Goal: Task Accomplishment & Management: Manage account settings

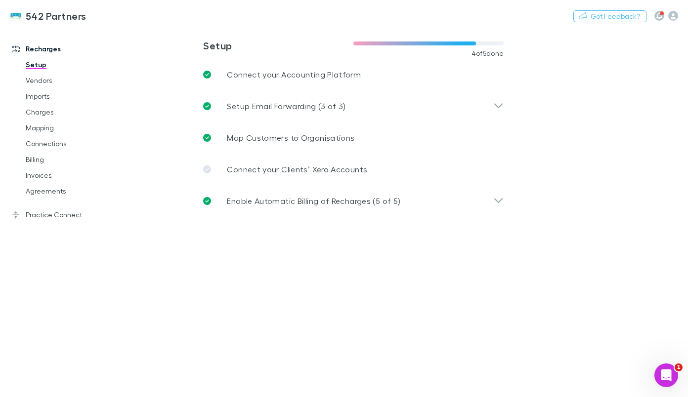
click at [51, 189] on link "Agreements" at bounding box center [72, 191] width 112 height 16
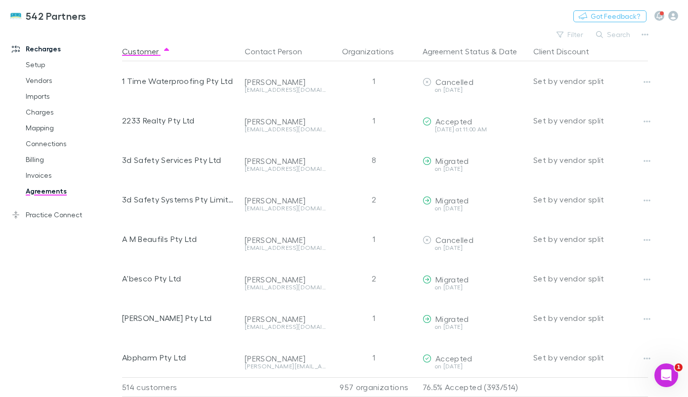
click at [623, 34] on button "Search" at bounding box center [613, 35] width 45 height 12
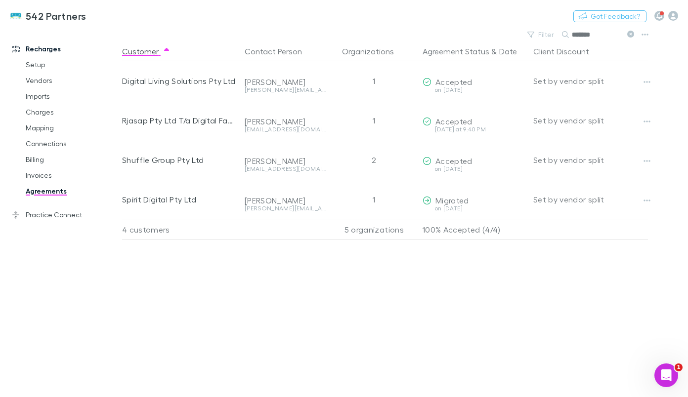
type input "*******"
click at [648, 117] on button "button" at bounding box center [647, 122] width 14 height 14
click at [454, 130] on div at bounding box center [344, 198] width 688 height 397
click at [642, 121] on button "button" at bounding box center [647, 122] width 14 height 14
click at [459, 122] on div at bounding box center [344, 198] width 688 height 397
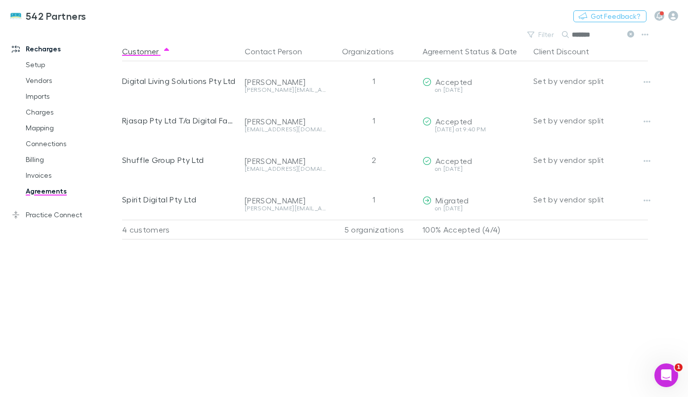
click at [642, 34] on icon "button" at bounding box center [645, 35] width 7 height 8
click at [459, 128] on div at bounding box center [344, 198] width 688 height 397
click at [438, 123] on span "Accepted" at bounding box center [453, 121] width 37 height 9
click at [0, 0] on button "Copy link" at bounding box center [0, 0] width 0 height 0
click at [651, 121] on button "button" at bounding box center [647, 122] width 14 height 14
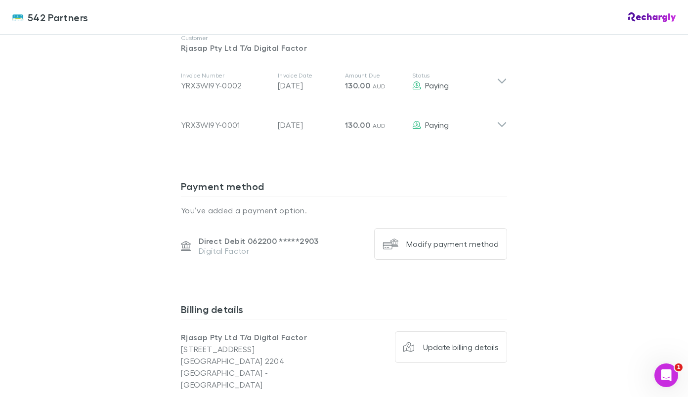
scroll to position [544, 0]
